Goal: Use online tool/utility

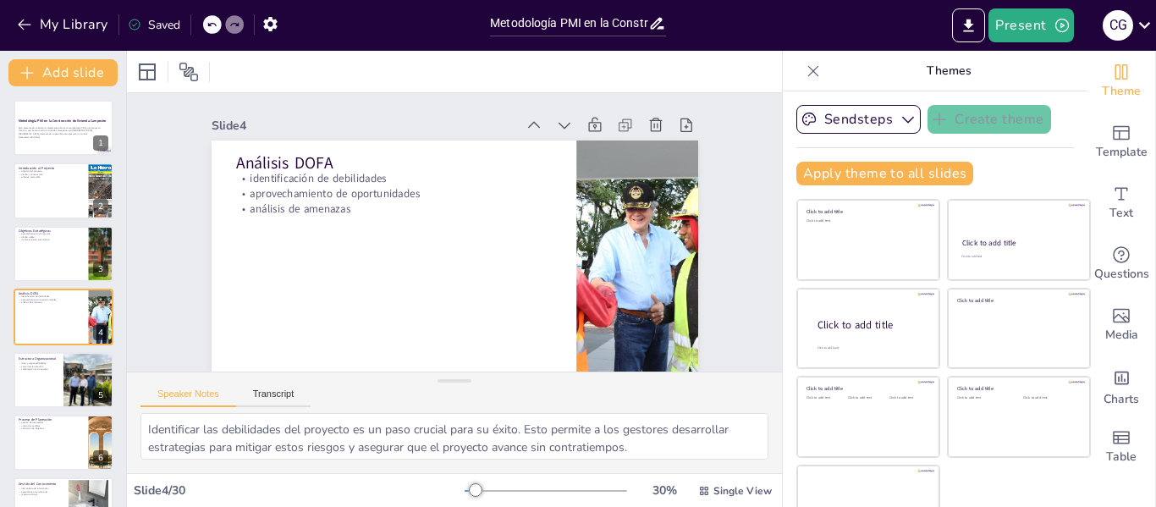
scroll to position [1, 0]
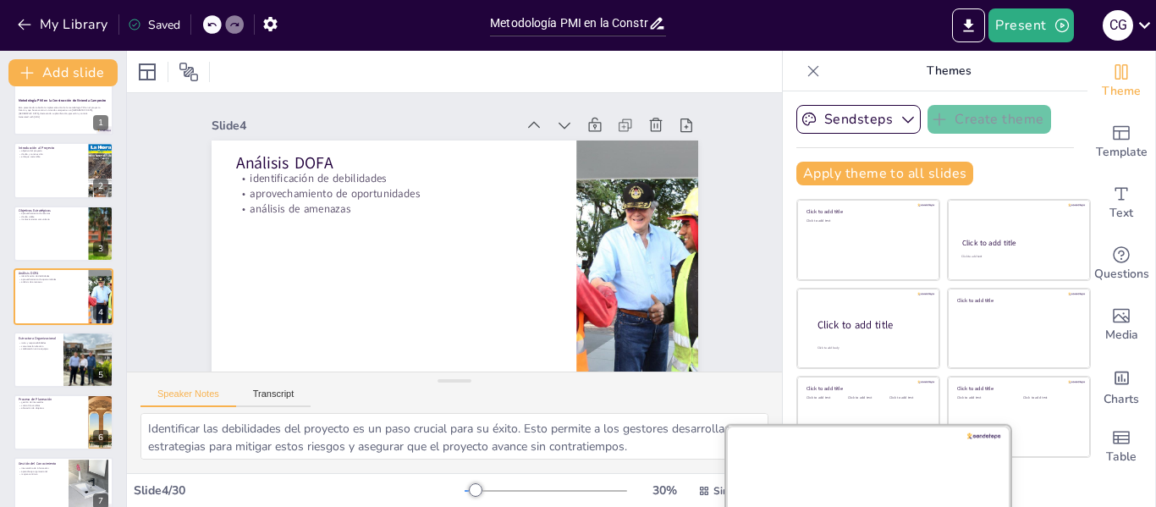
checkbox input "true"
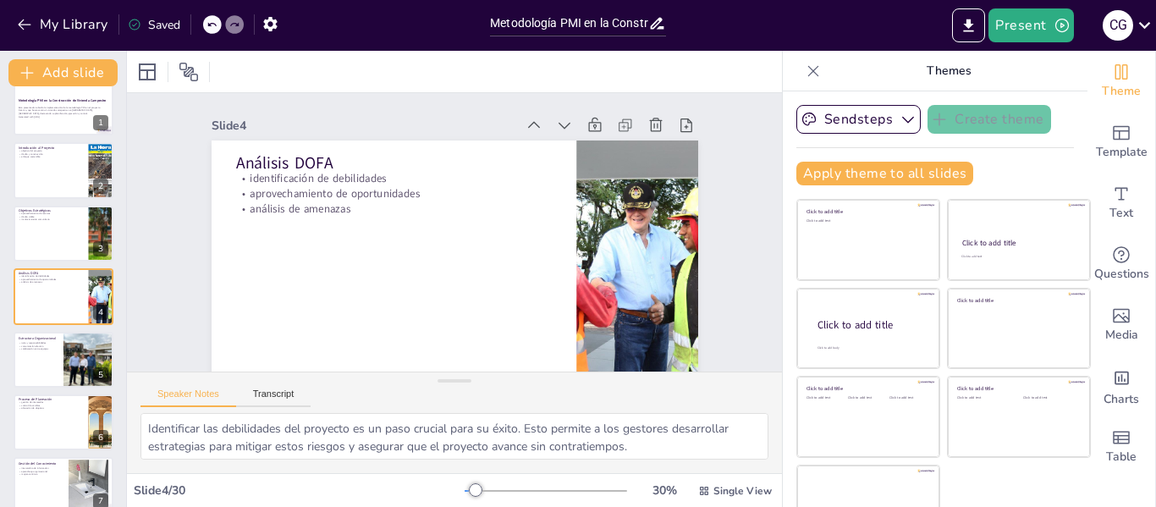
checkbox input "true"
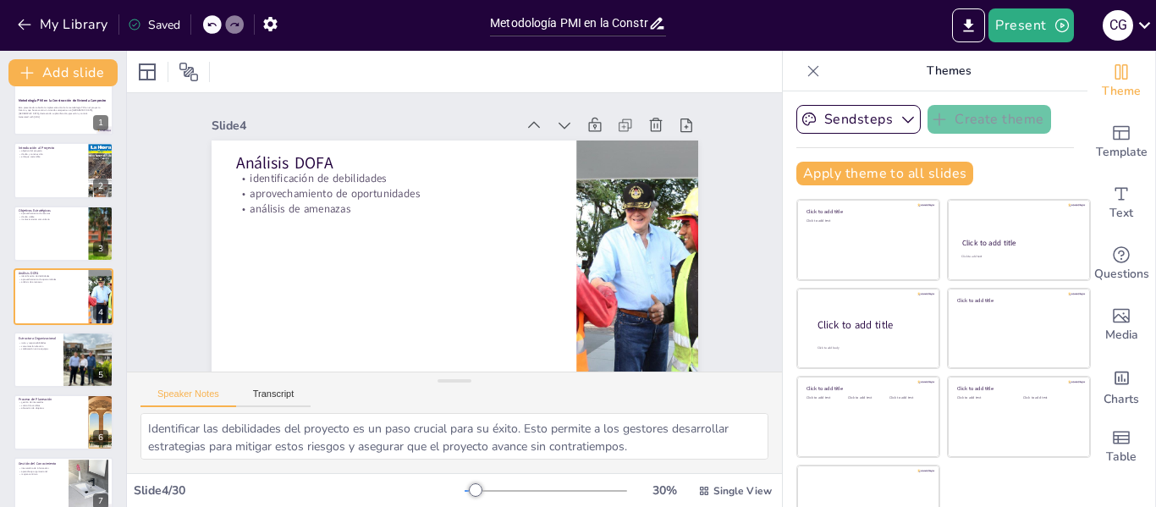
checkbox input "true"
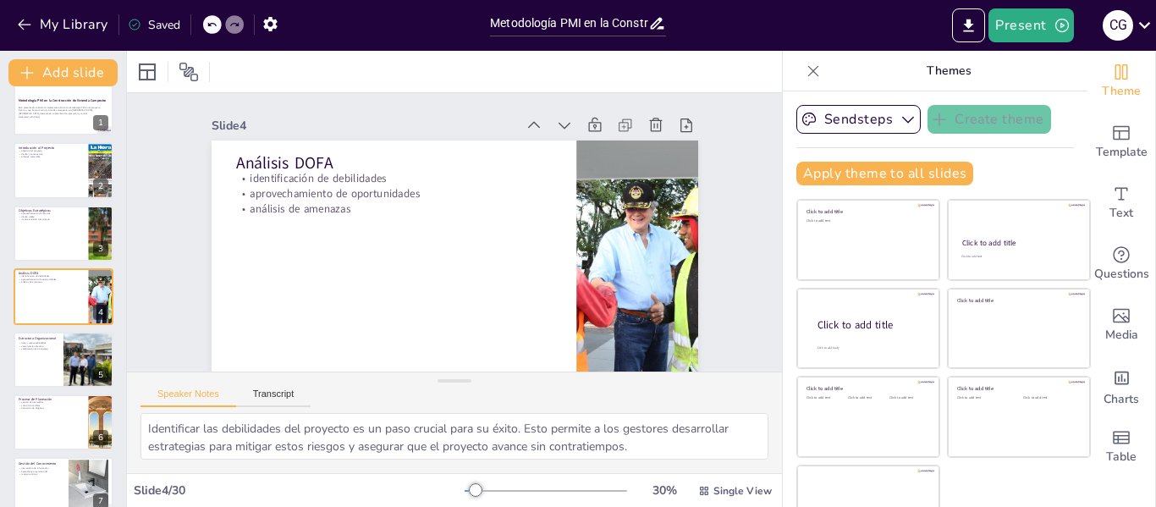
checkbox input "true"
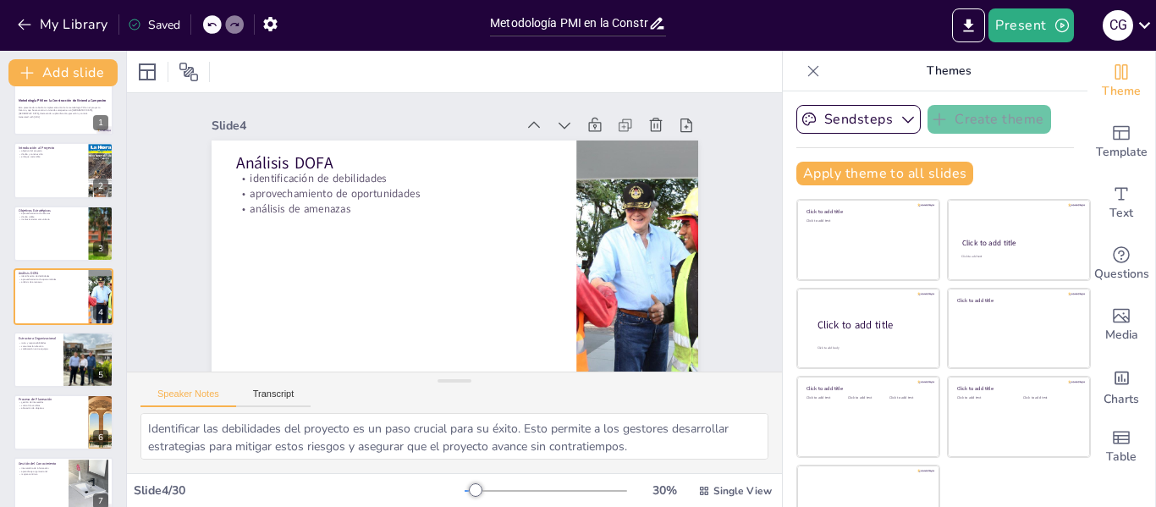
checkbox input "true"
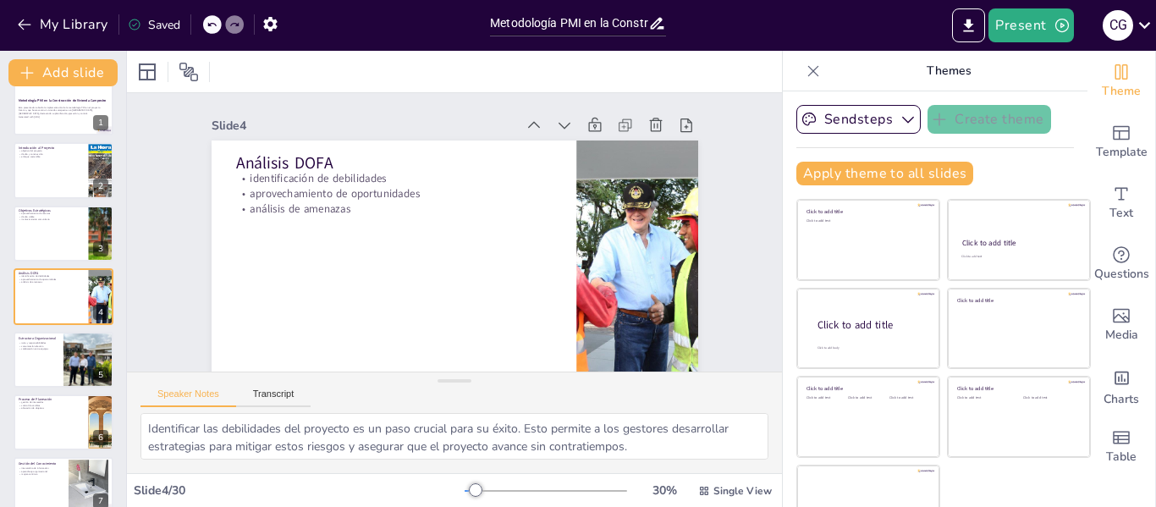
checkbox input "true"
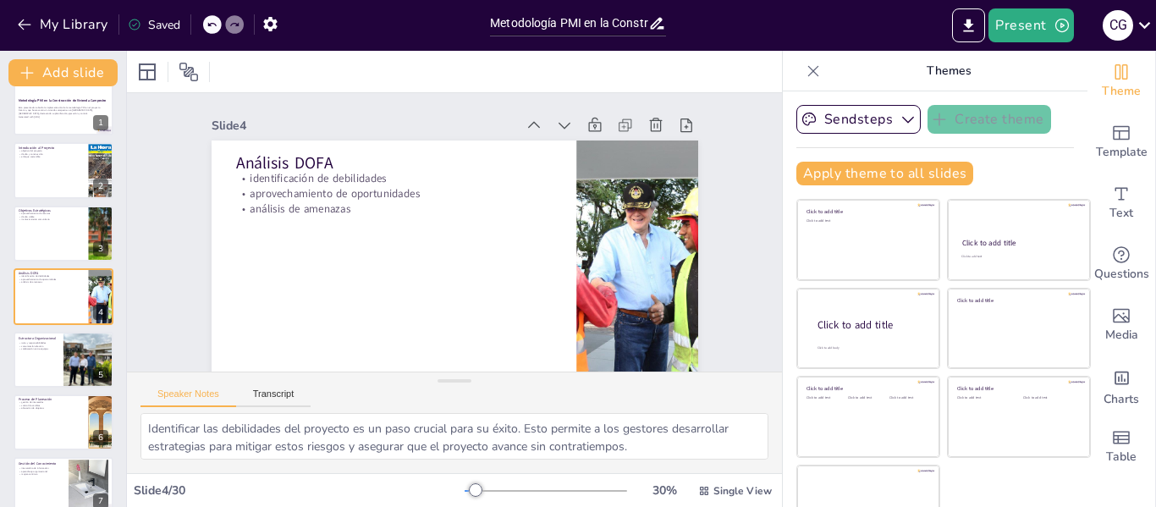
checkbox input "true"
